Goal: Navigation & Orientation: Find specific page/section

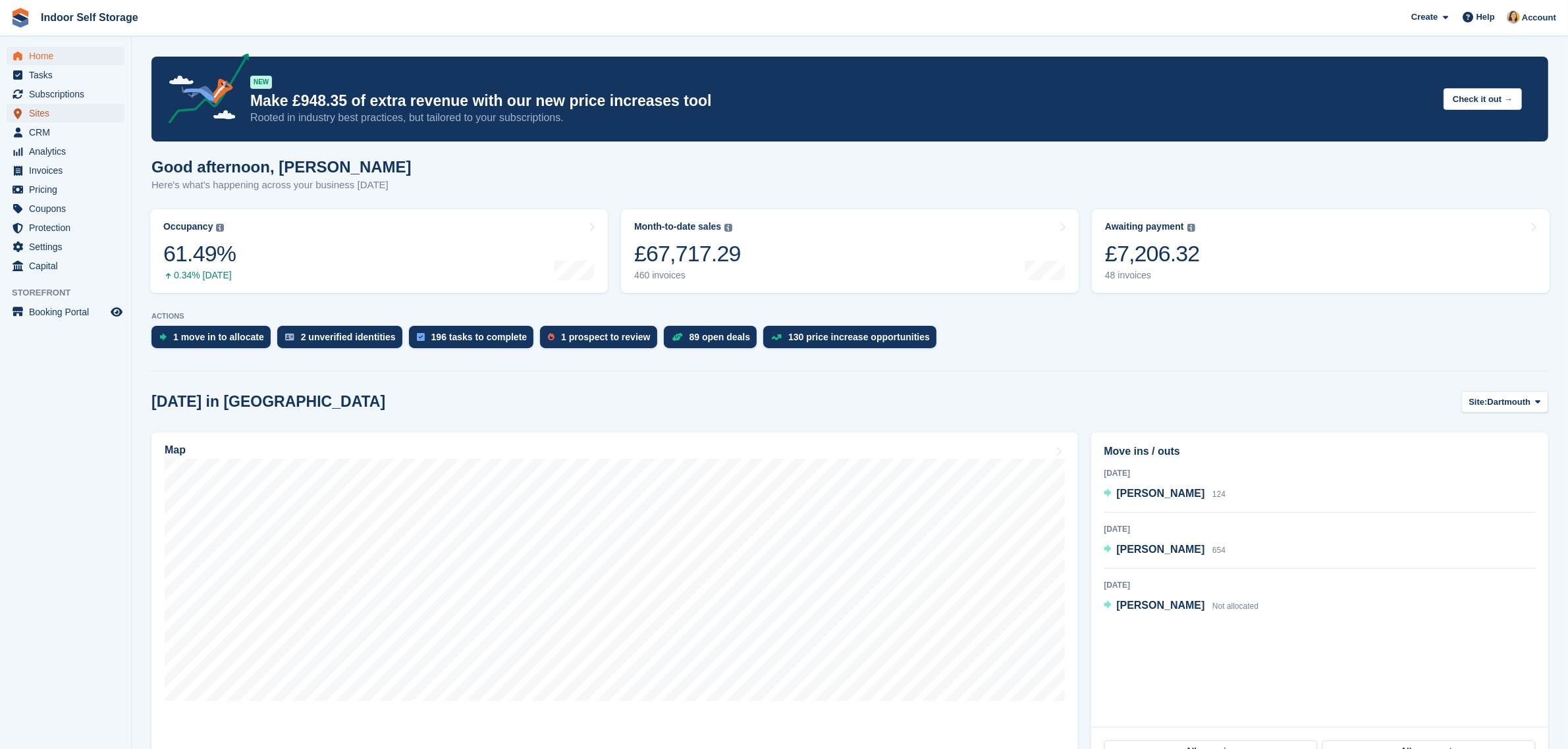
click at [39, 116] on span "Sites" at bounding box center [68, 113] width 79 height 19
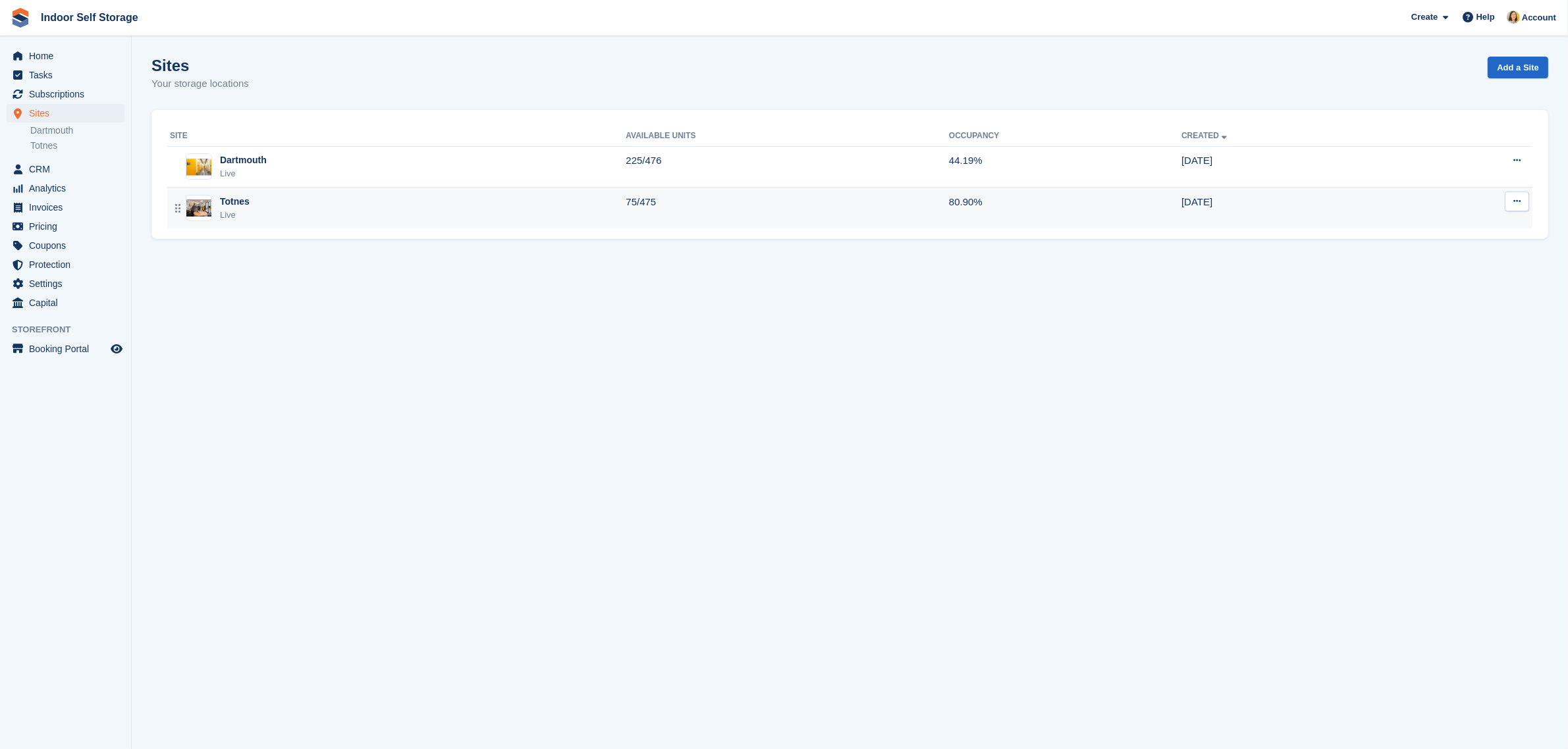
click at [242, 212] on div "Live" at bounding box center [235, 215] width 30 height 13
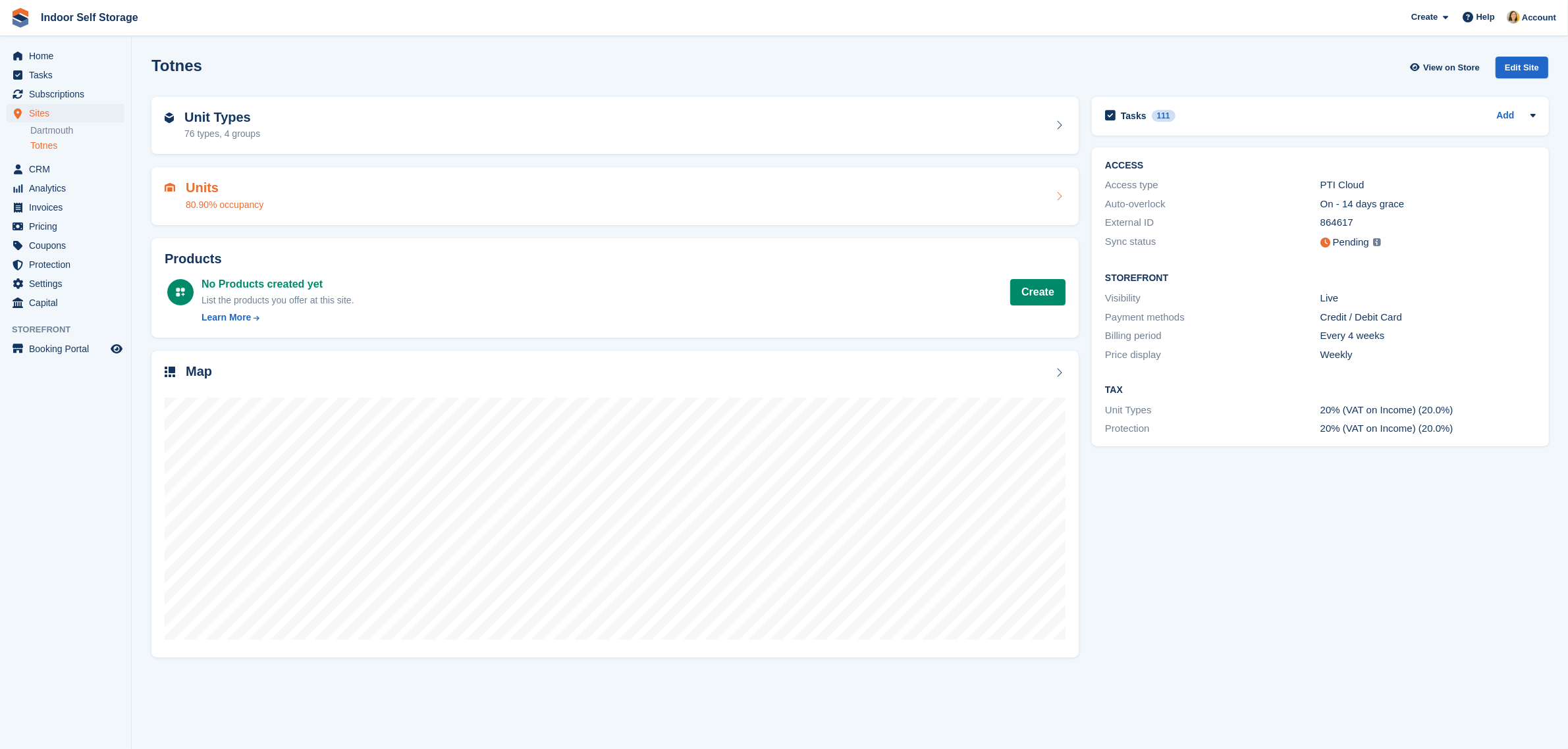
click at [179, 189] on div "Units 80.90% occupancy" at bounding box center [214, 197] width 99 height 32
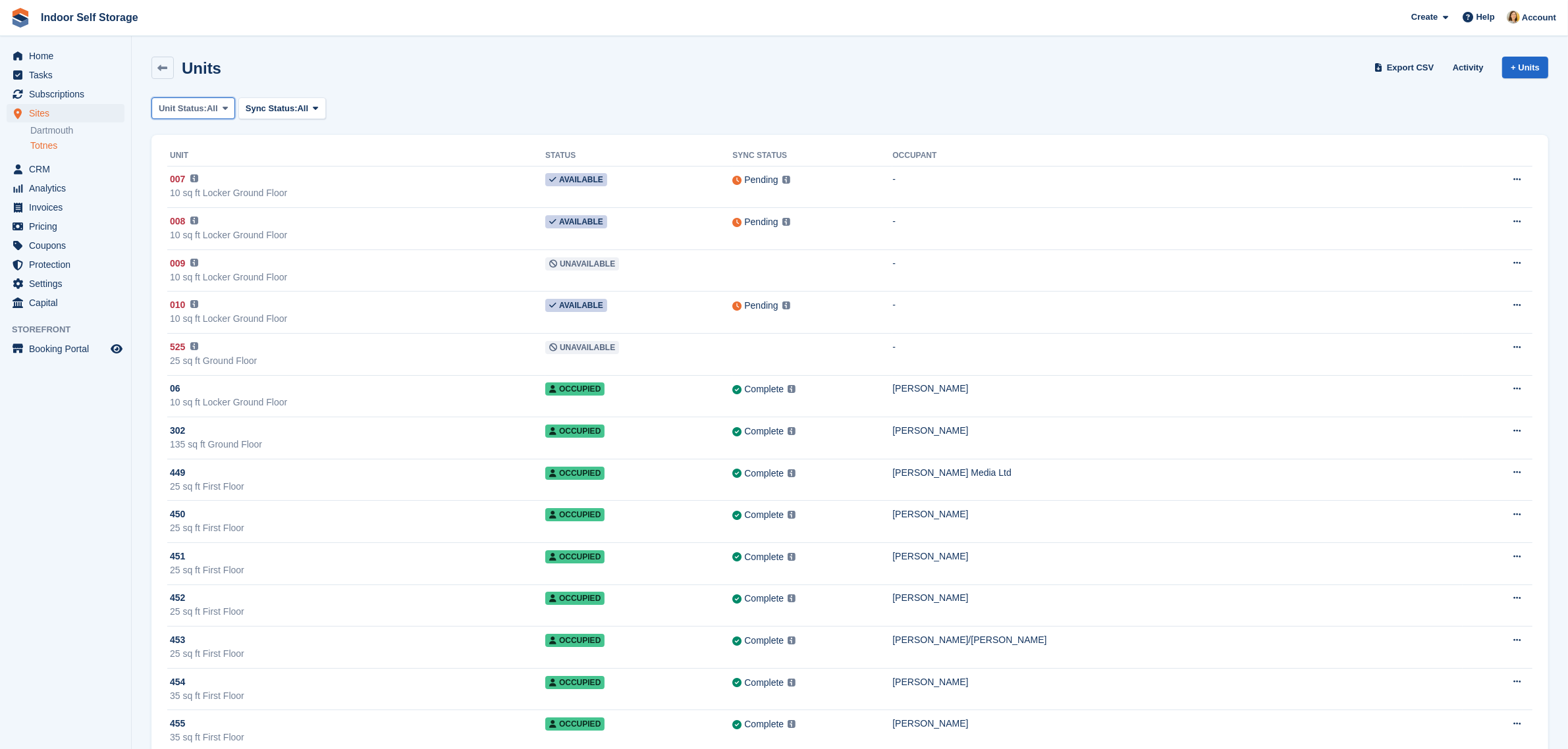
click at [212, 112] on span "All" at bounding box center [212, 109] width 11 height 13
click at [201, 169] on link "Available" at bounding box center [214, 163] width 114 height 23
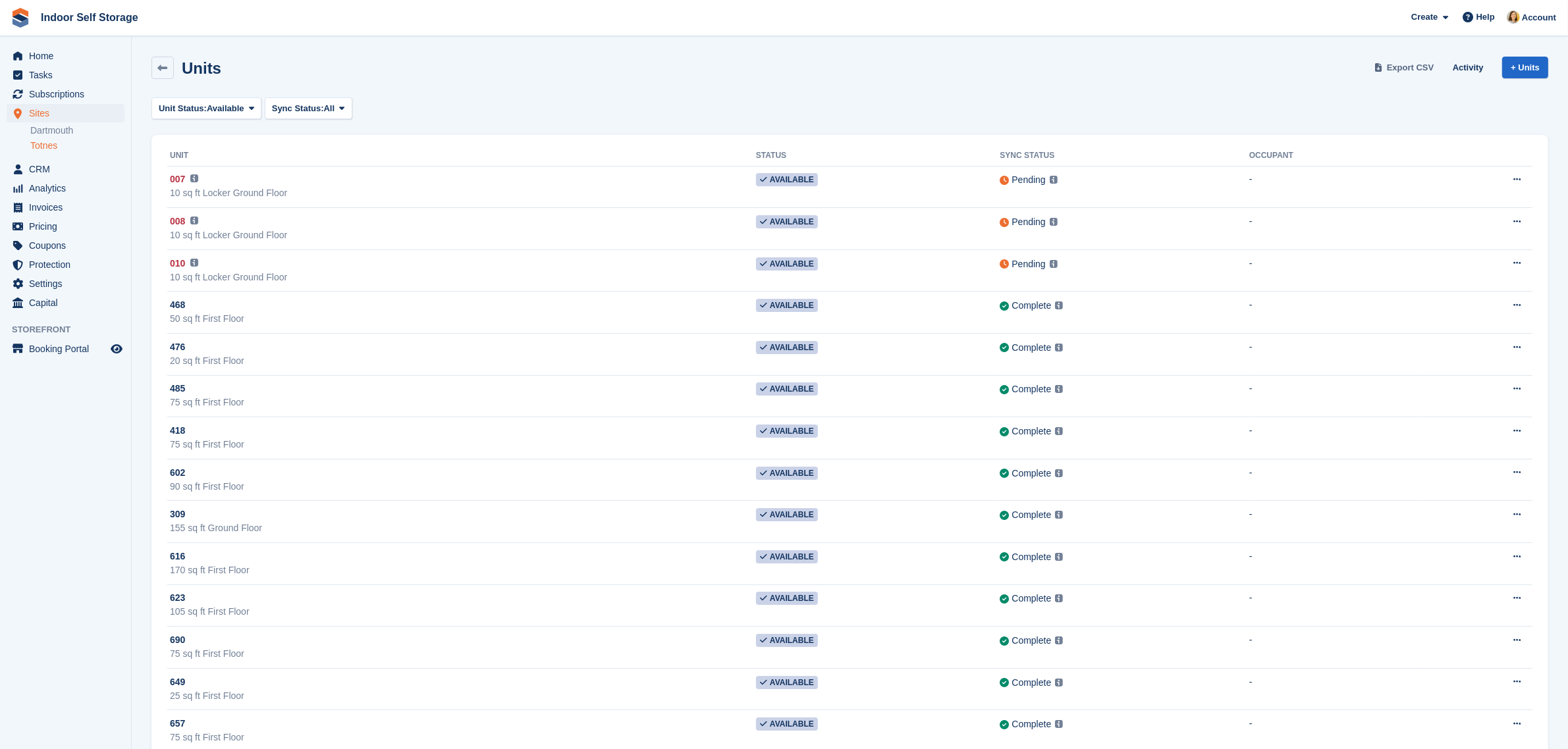
click at [1417, 67] on span "Export CSV" at bounding box center [1410, 67] width 48 height 13
click at [39, 73] on span "Tasks" at bounding box center [68, 75] width 79 height 19
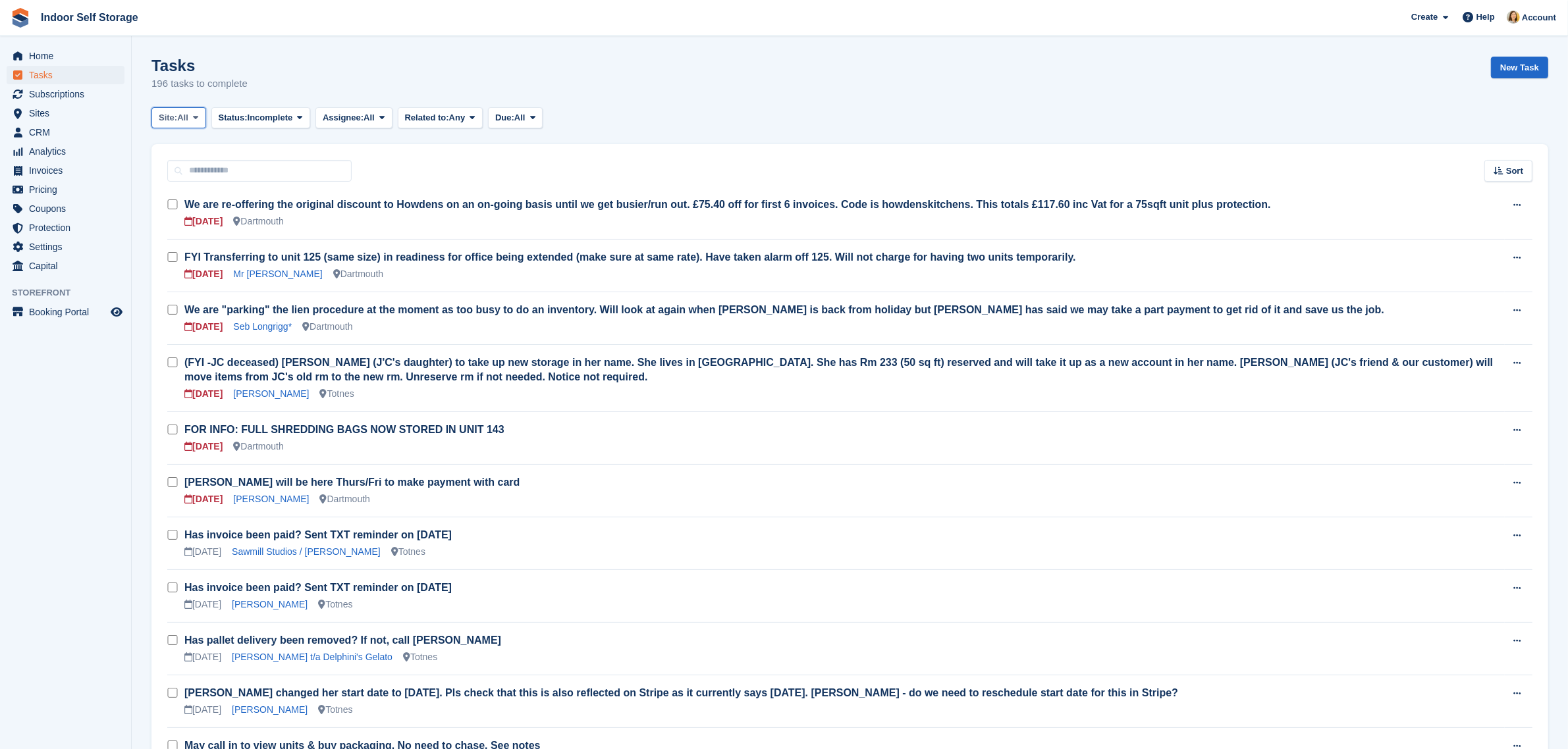
click at [186, 120] on span "All" at bounding box center [183, 118] width 11 height 13
click at [35, 129] on span "CRM" at bounding box center [68, 133] width 79 height 19
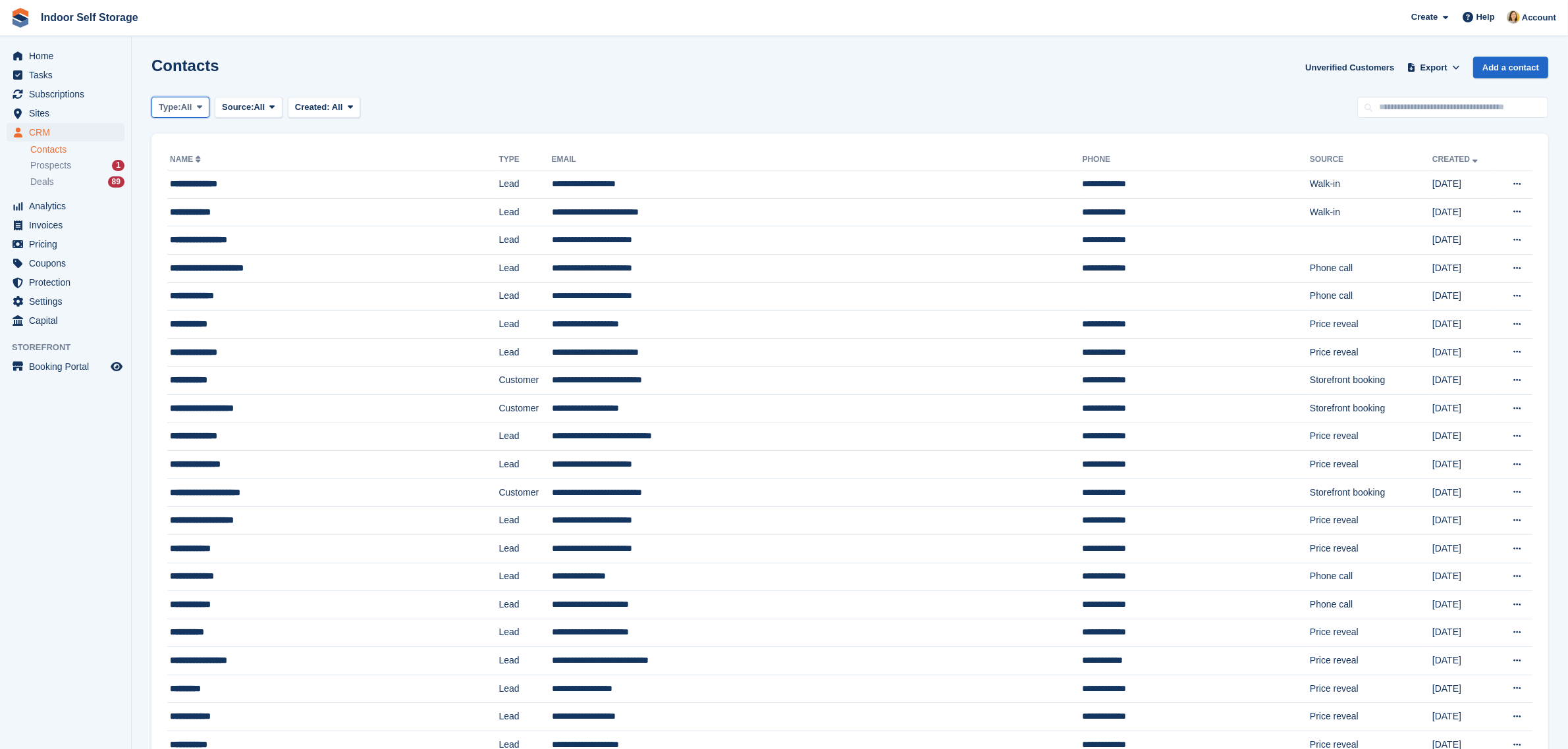
click at [195, 113] on button "Type: All" at bounding box center [181, 107] width 58 height 22
click at [73, 77] on span "Tasks" at bounding box center [68, 75] width 79 height 19
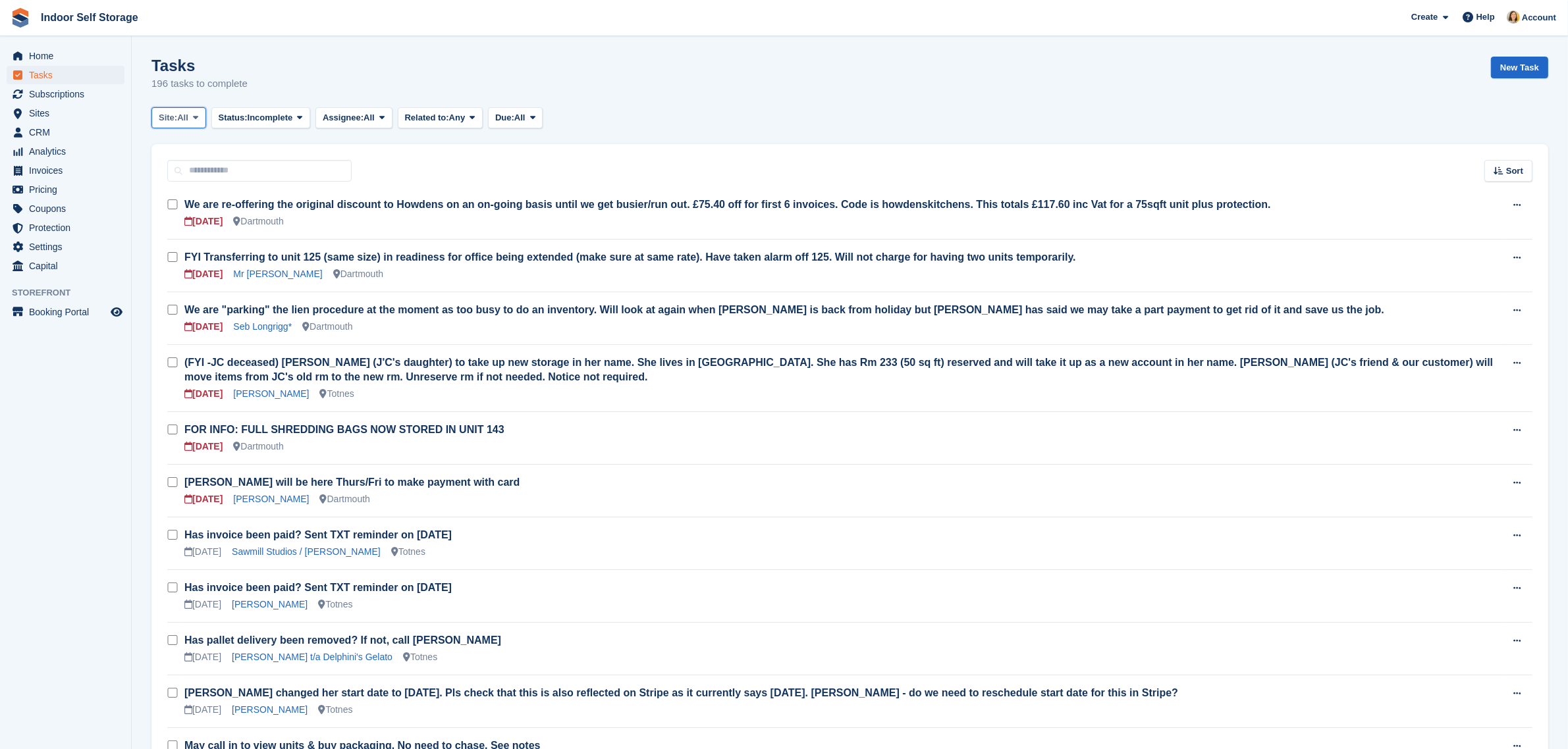
click at [192, 117] on span at bounding box center [195, 117] width 10 height 10
click at [179, 198] on link "Totnes" at bounding box center [214, 196] width 114 height 23
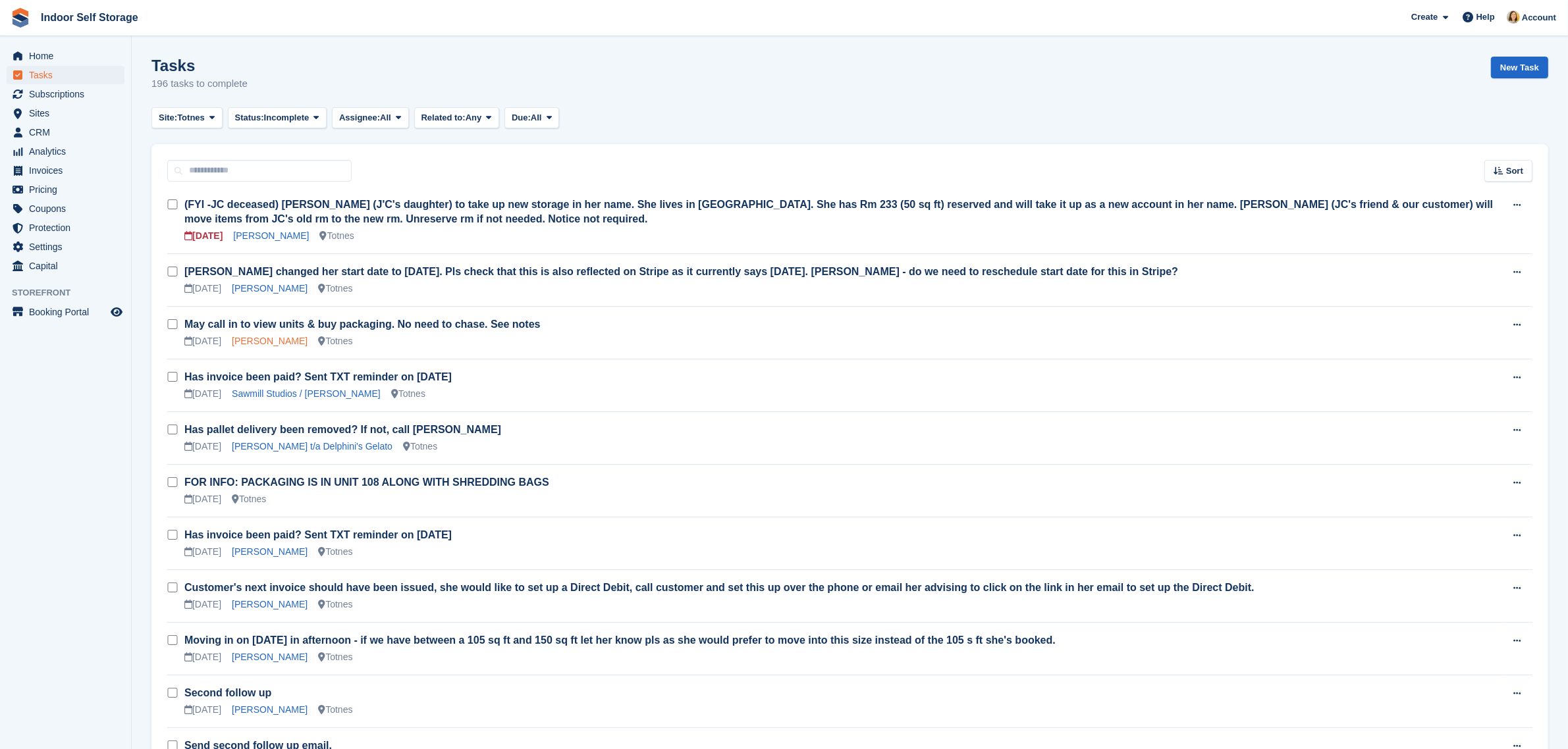
click at [282, 341] on link "[PERSON_NAME]" at bounding box center [270, 341] width 76 height 10
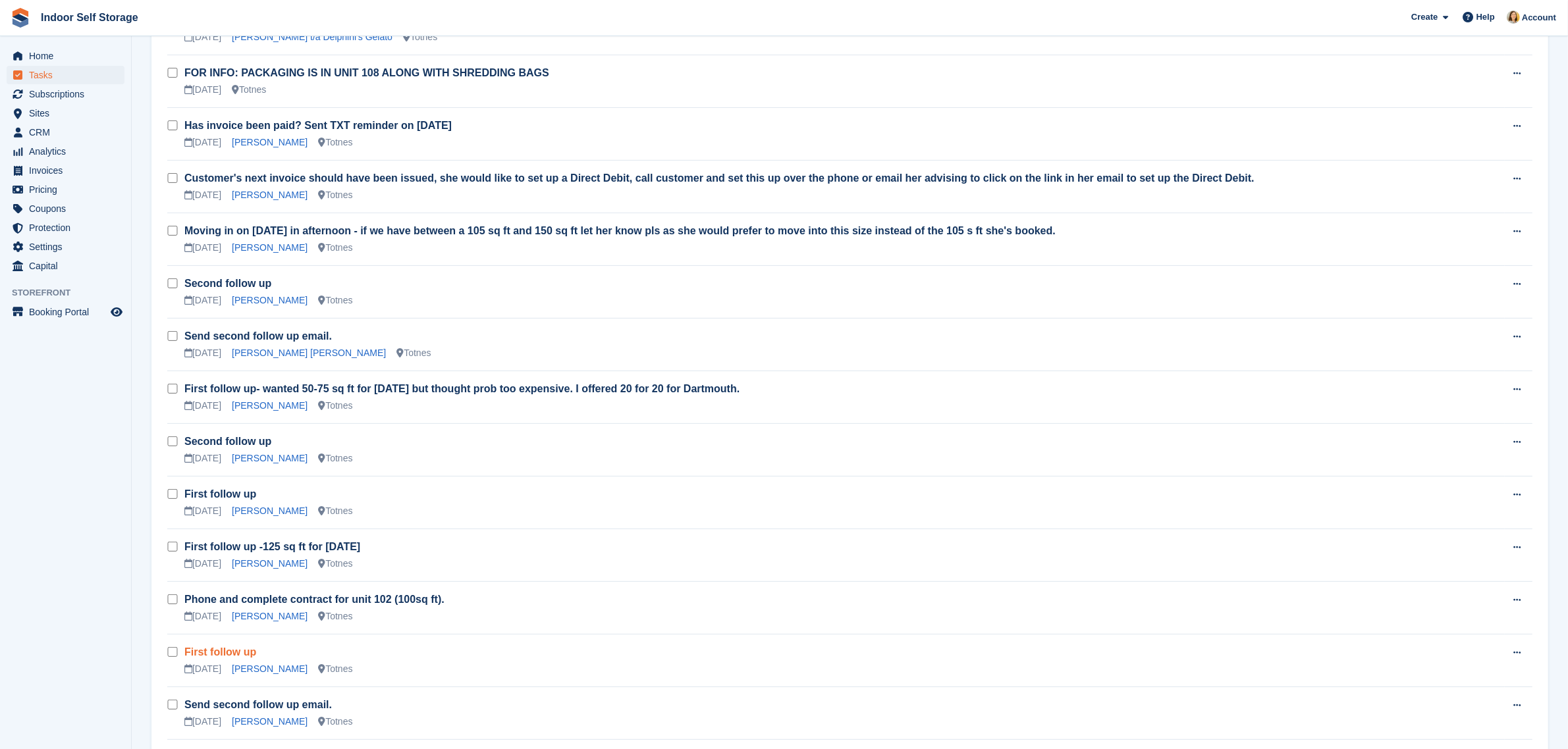
scroll to position [412, 0]
